Goal: Information Seeking & Learning: Learn about a topic

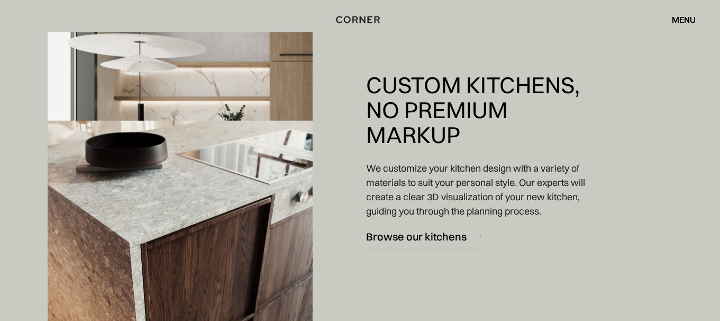
scroll to position [948, 0]
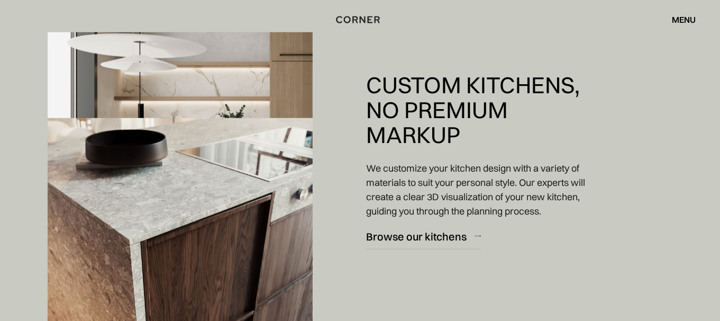
click at [445, 241] on div "Browse our kitchens" at bounding box center [416, 236] width 101 height 14
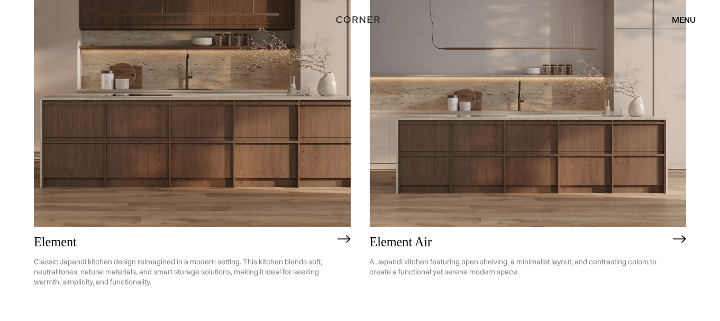
scroll to position [988, 0]
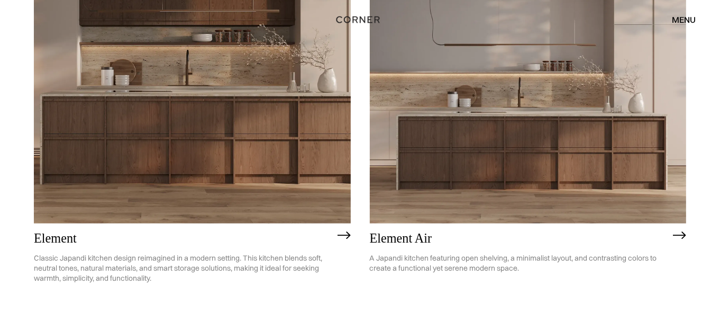
click at [279, 166] on img at bounding box center [192, 96] width 317 height 253
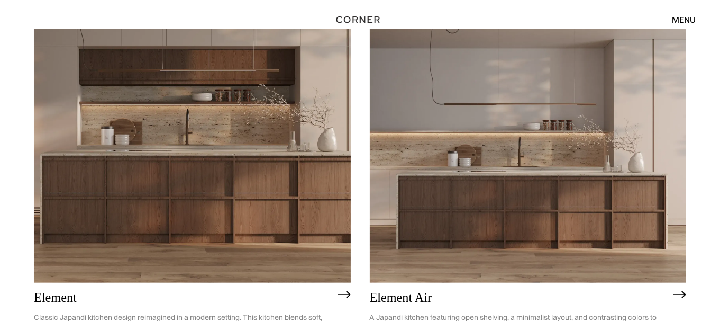
scroll to position [932, 0]
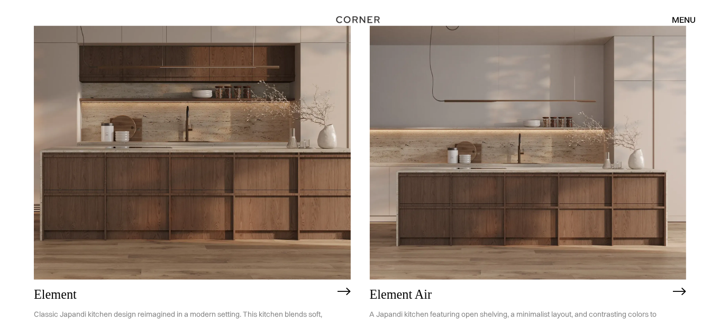
click at [466, 183] on img at bounding box center [528, 152] width 317 height 253
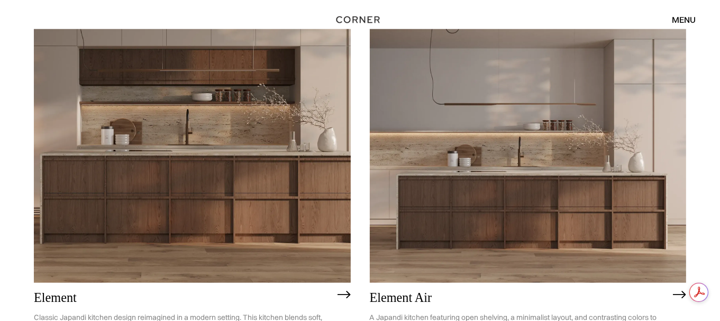
scroll to position [0, 0]
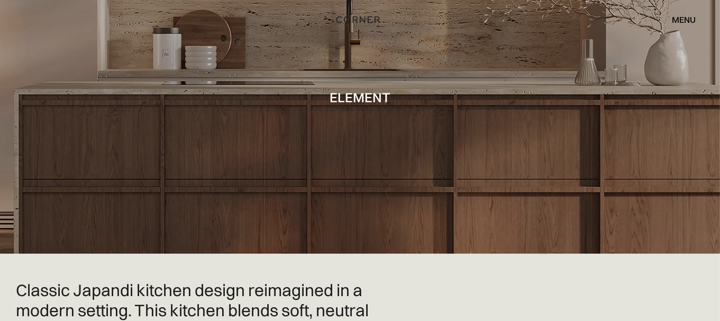
scroll to position [43, 0]
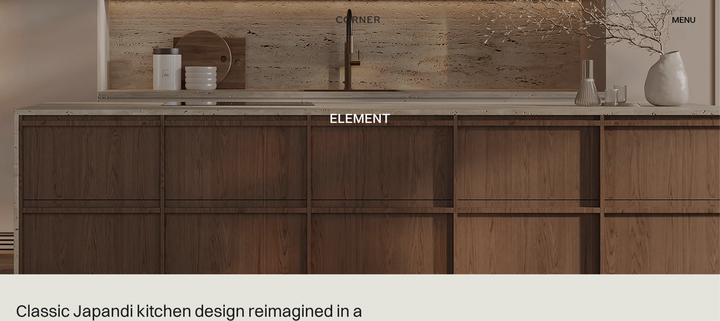
click at [568, 192] on div at bounding box center [360, 115] width 720 height 317
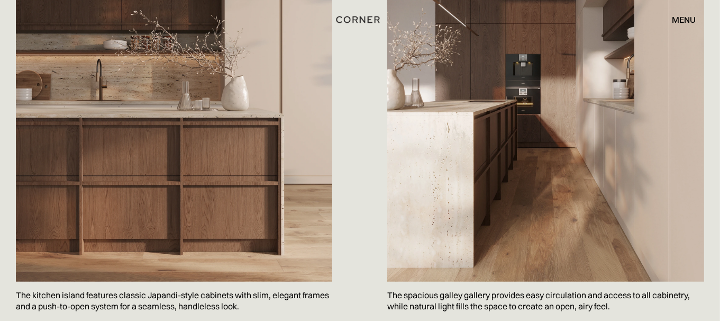
scroll to position [781, 0]
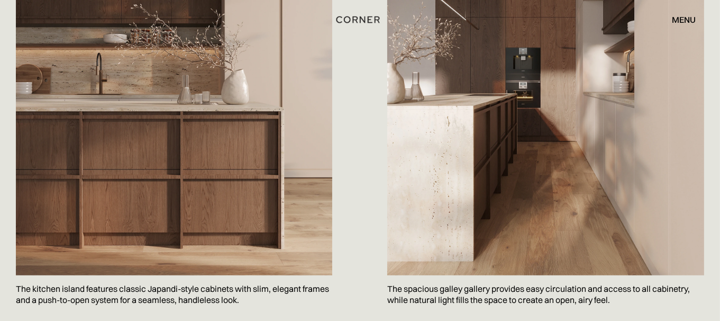
click at [623, 258] on img at bounding box center [545, 64] width 317 height 422
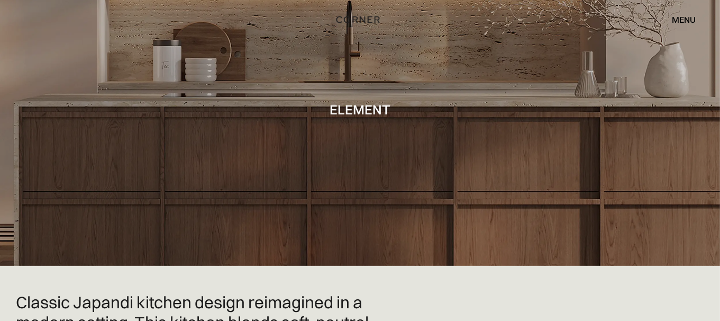
scroll to position [0, 0]
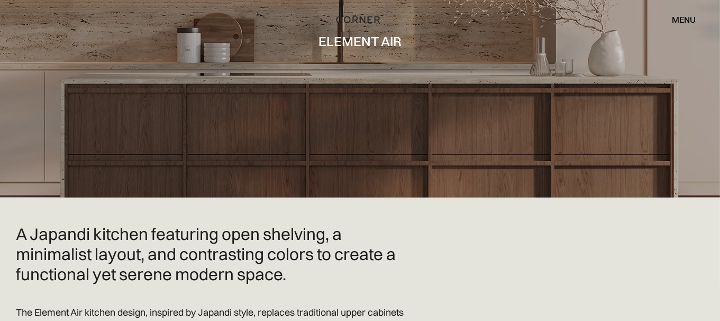
scroll to position [116, 0]
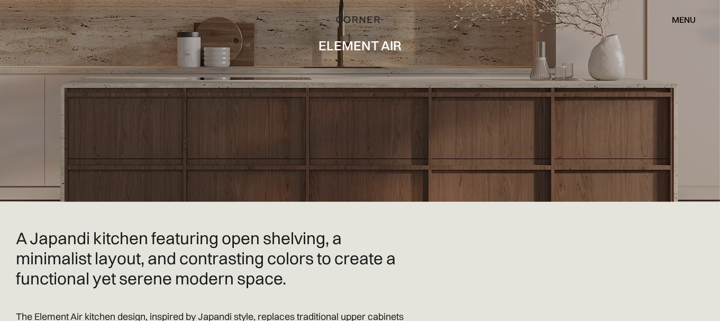
click at [485, 144] on div at bounding box center [360, 42] width 720 height 317
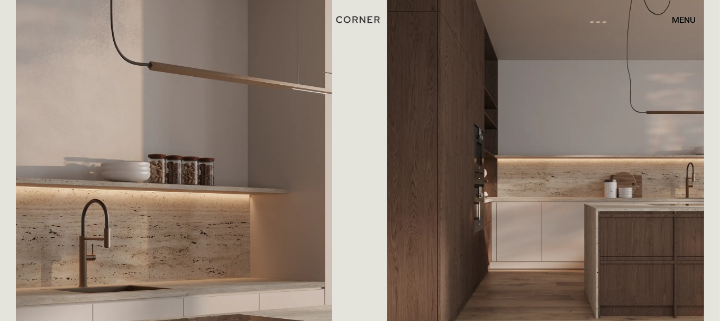
scroll to position [1226, 0]
